Goal: Transaction & Acquisition: Purchase product/service

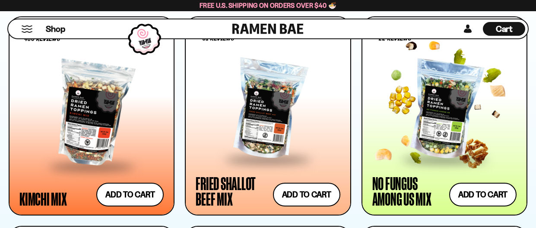
scroll to position [733, 0]
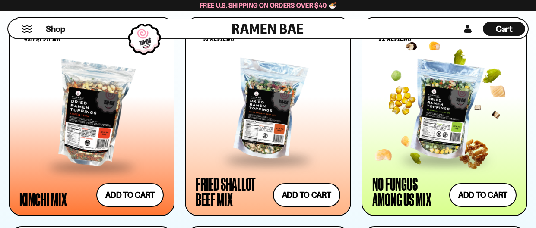
click at [435, 111] on div at bounding box center [444, 110] width 144 height 97
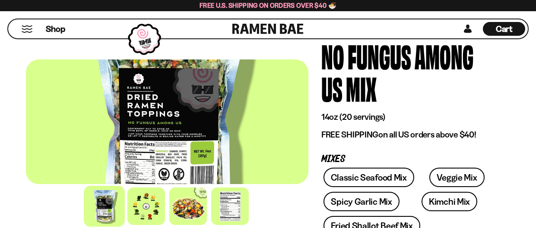
scroll to position [72, 0]
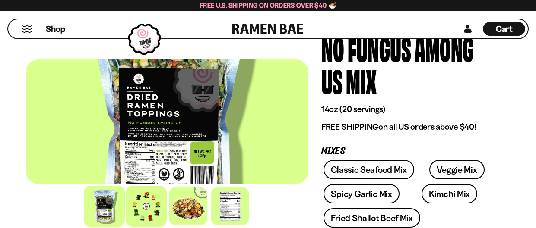
click at [135, 199] on div at bounding box center [146, 206] width 41 height 41
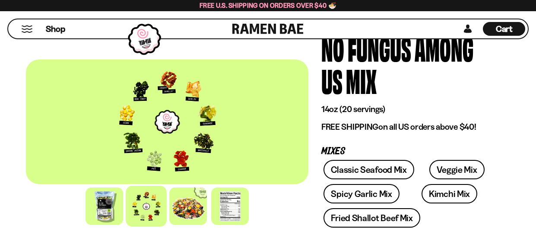
click at [136, 111] on div at bounding box center [167, 122] width 282 height 125
click at [163, 117] on div at bounding box center [167, 122] width 282 height 125
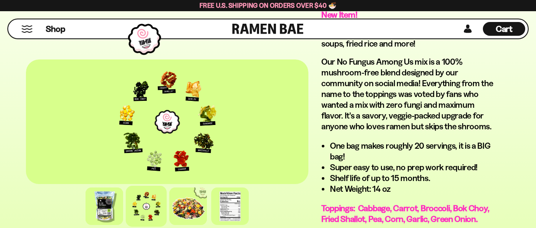
scroll to position [565, 0]
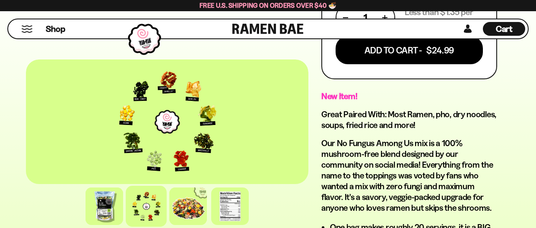
click at [145, 212] on div at bounding box center [146, 206] width 41 height 41
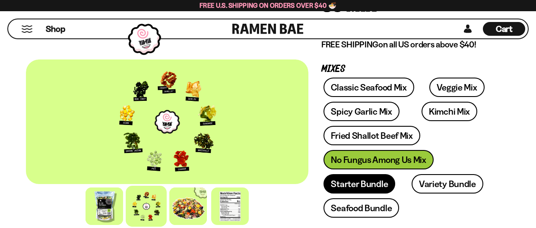
scroll to position [0, 0]
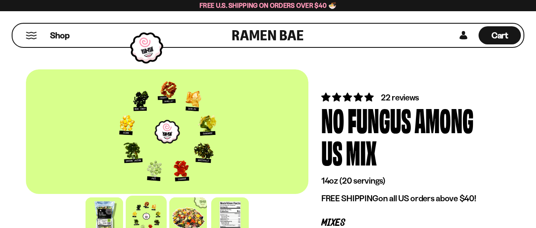
click at [18, 34] on div "Shop" at bounding box center [123, 35] width 217 height 23
click at [48, 34] on div "Shop" at bounding box center [123, 35] width 217 height 23
click at [30, 35] on button "Mobile Menu Trigger" at bounding box center [31, 35] width 12 height 7
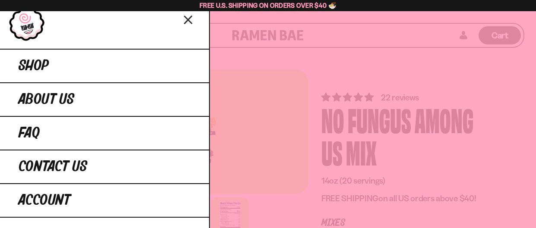
click at [187, 19] on icon "Close menu" at bounding box center [187, 19] width 7 height 7
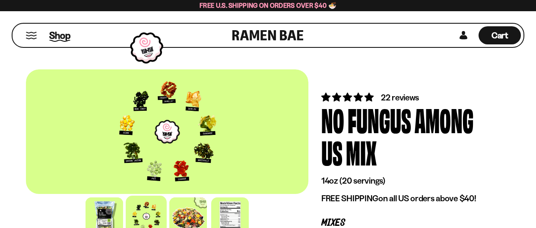
click at [57, 34] on span "Shop" at bounding box center [59, 35] width 21 height 13
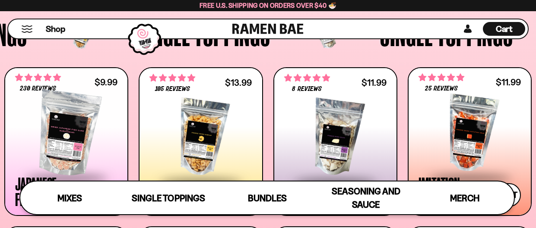
scroll to position [693, 0]
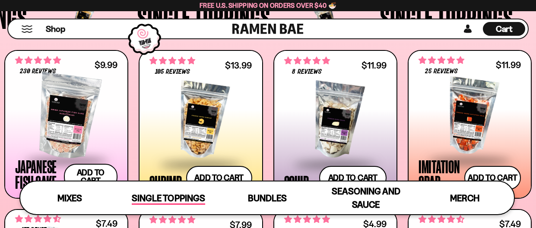
click at [156, 194] on span "Single Toppings" at bounding box center [168, 199] width 73 height 12
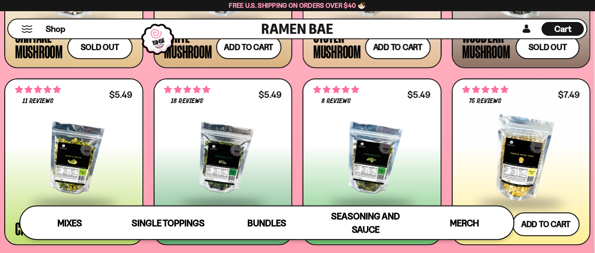
scroll to position [1224, 0]
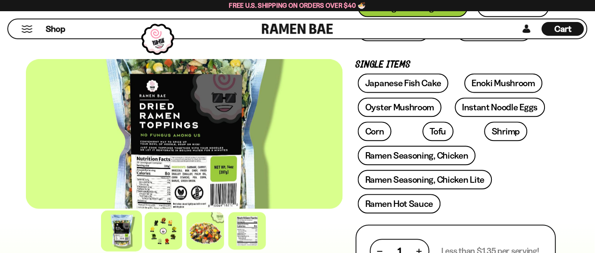
scroll to position [326, 0]
